Goal: Navigation & Orientation: Find specific page/section

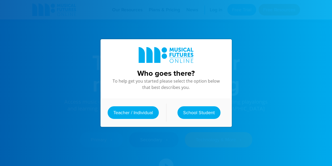
click at [134, 107] on link "Teacher / Individual" at bounding box center [133, 112] width 51 height 13
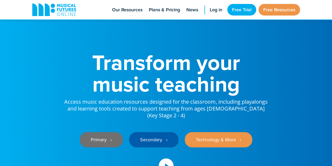
click at [114, 132] on link "Primary ‎‏‏‎ ‎ ›" at bounding box center [101, 139] width 43 height 15
click at [99, 133] on link "Primary ‎‏‏‎ ‎ ›" at bounding box center [101, 139] width 43 height 15
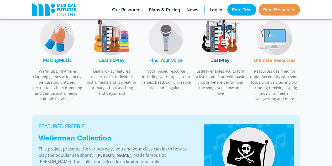
scroll to position [210, 0]
